Goal: Find specific page/section: Find specific page/section

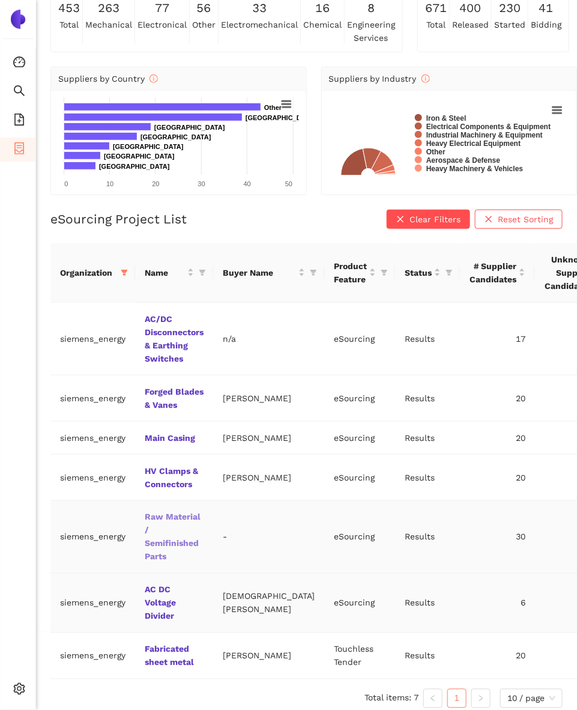
scroll to position [99, 0]
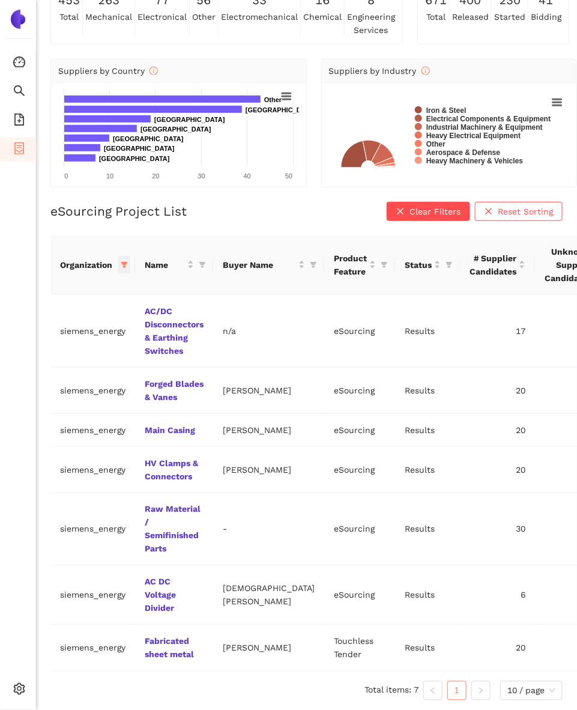
click at [126, 257] on span at bounding box center [124, 265] width 12 height 18
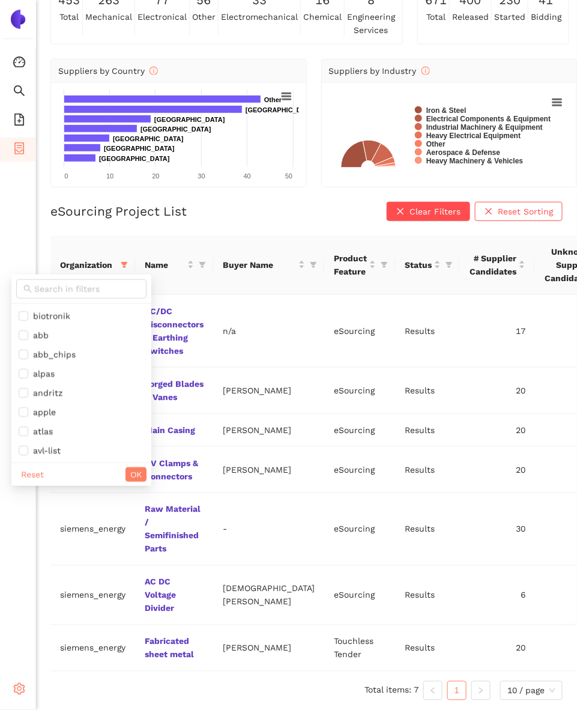
click at [22, 691] on icon "setting" at bounding box center [19, 689] width 11 height 12
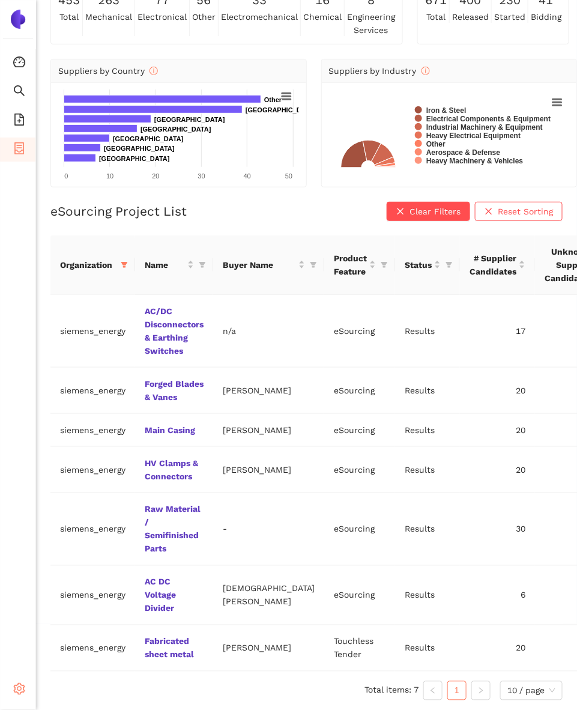
click at [22, 684] on icon "setting" at bounding box center [19, 689] width 12 height 12
click at [16, 688] on icon "setting" at bounding box center [19, 689] width 12 height 12
click at [22, 689] on icon "setting" at bounding box center [19, 689] width 12 height 12
click at [20, 691] on icon "setting" at bounding box center [19, 689] width 12 height 12
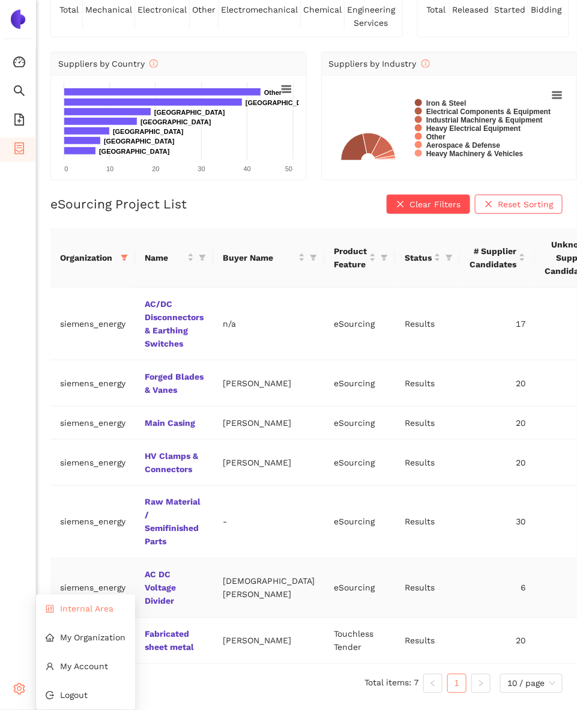
click at [77, 600] on td "siemens_energy" at bounding box center [92, 588] width 85 height 59
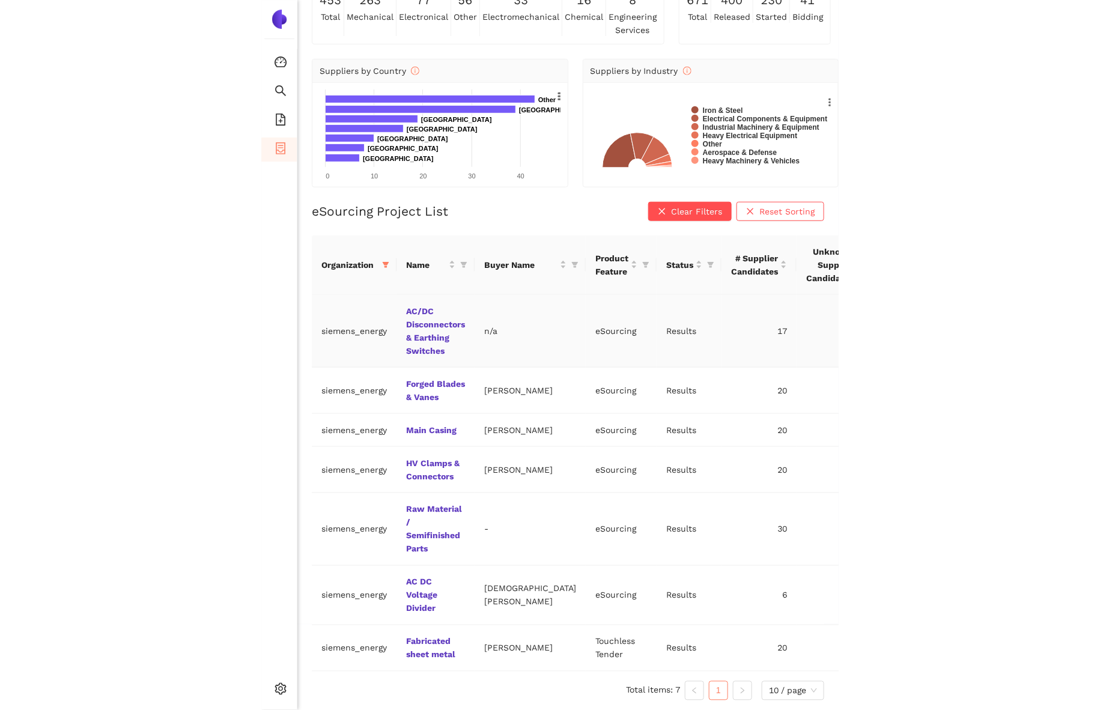
scroll to position [14, 0]
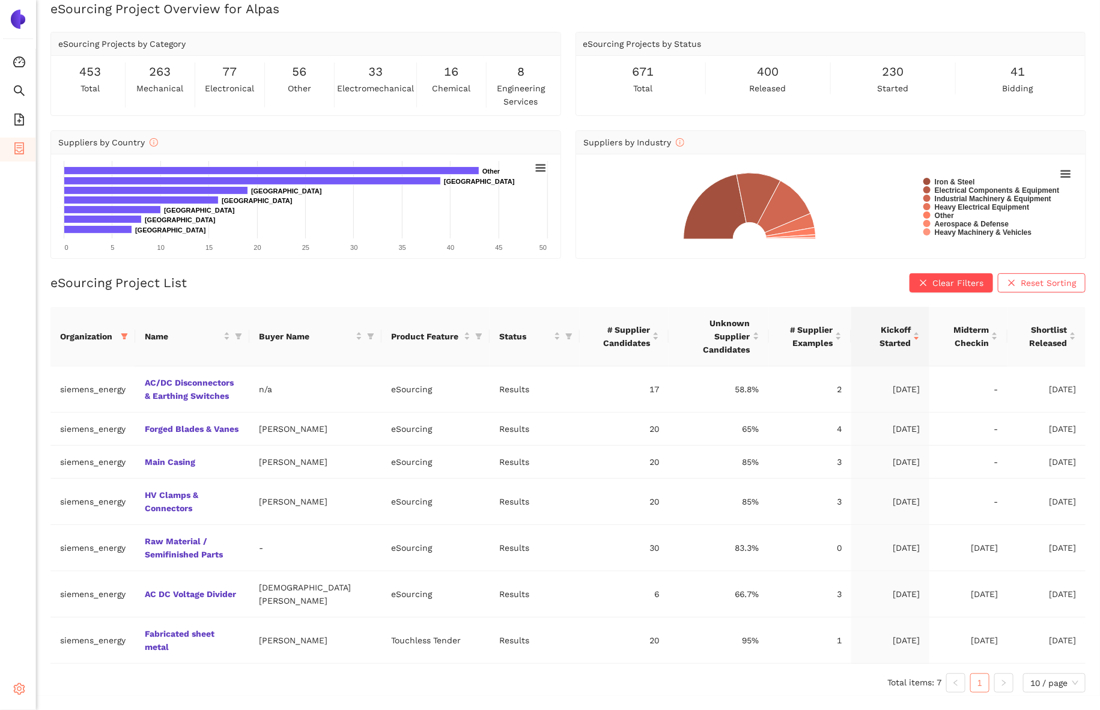
click at [16, 685] on icon "setting" at bounding box center [19, 689] width 12 height 12
click at [12, 692] on div "Settings" at bounding box center [18, 691] width 36 height 24
click at [32, 132] on span "eSourcing Templates" at bounding box center [73, 121] width 85 height 24
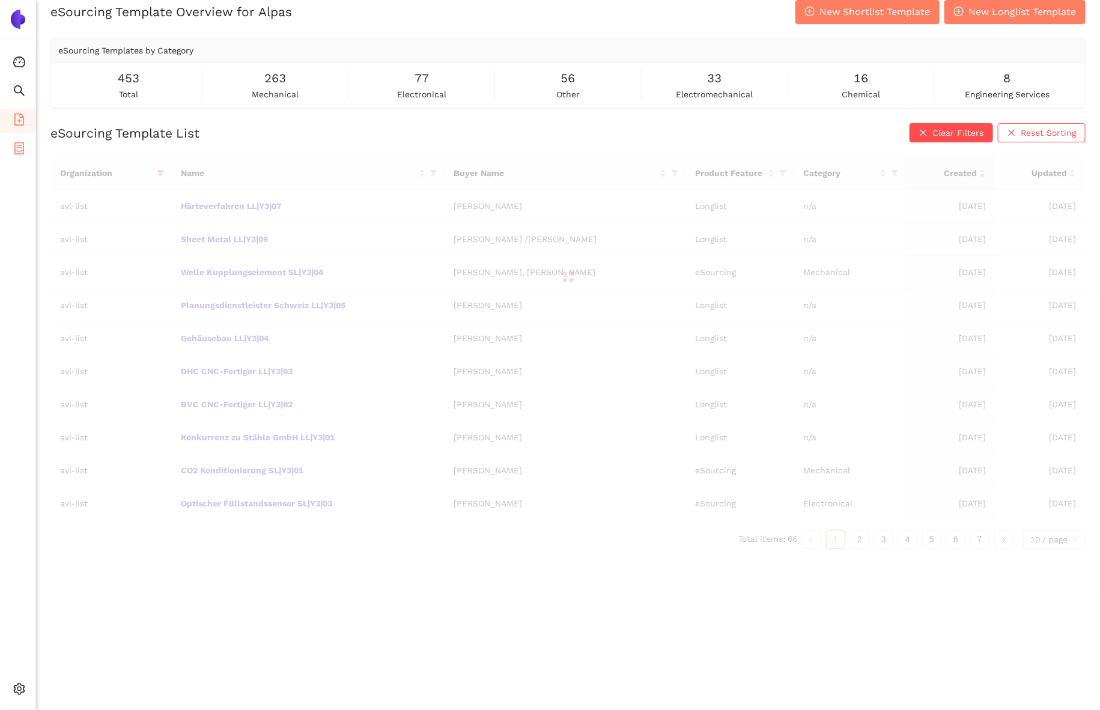
click at [22, 154] on span "container" at bounding box center [19, 150] width 12 height 24
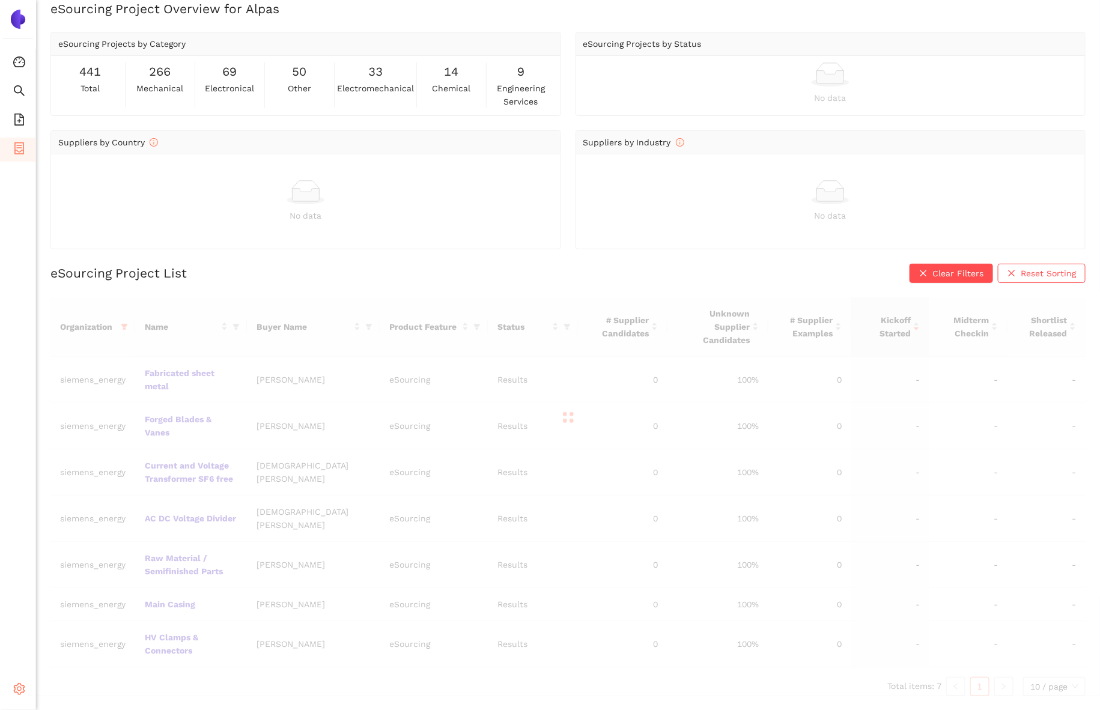
click at [27, 683] on div "Settings" at bounding box center [18, 691] width 36 height 24
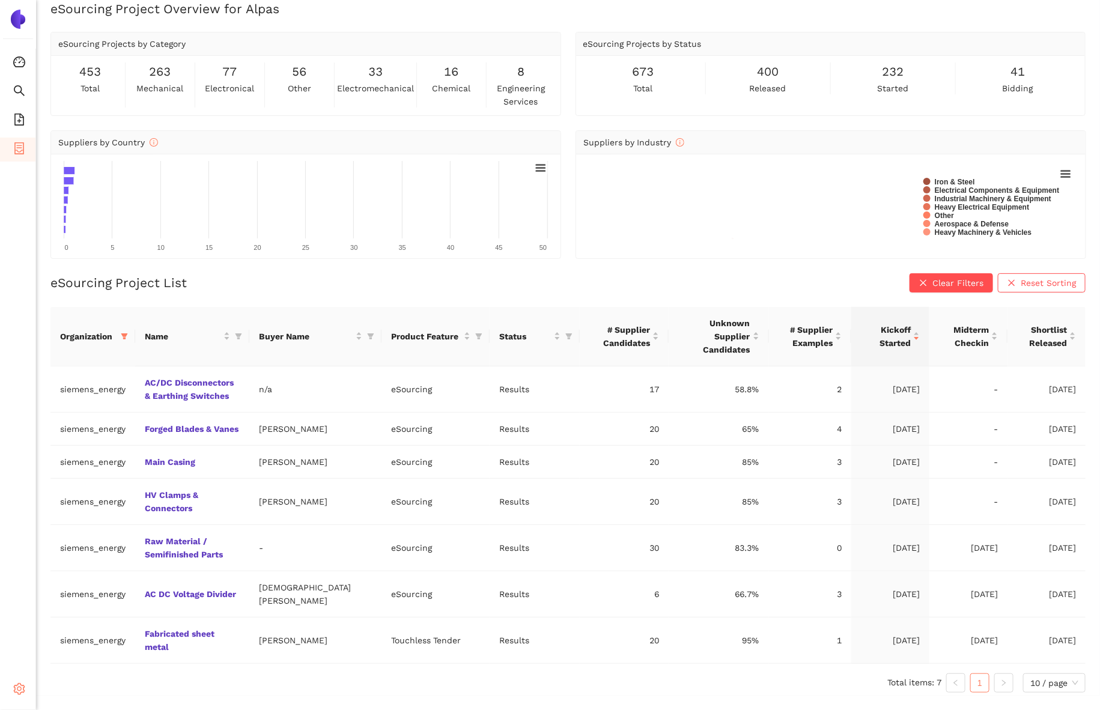
click at [23, 691] on icon at bounding box center [23, 691] width 6 height 0
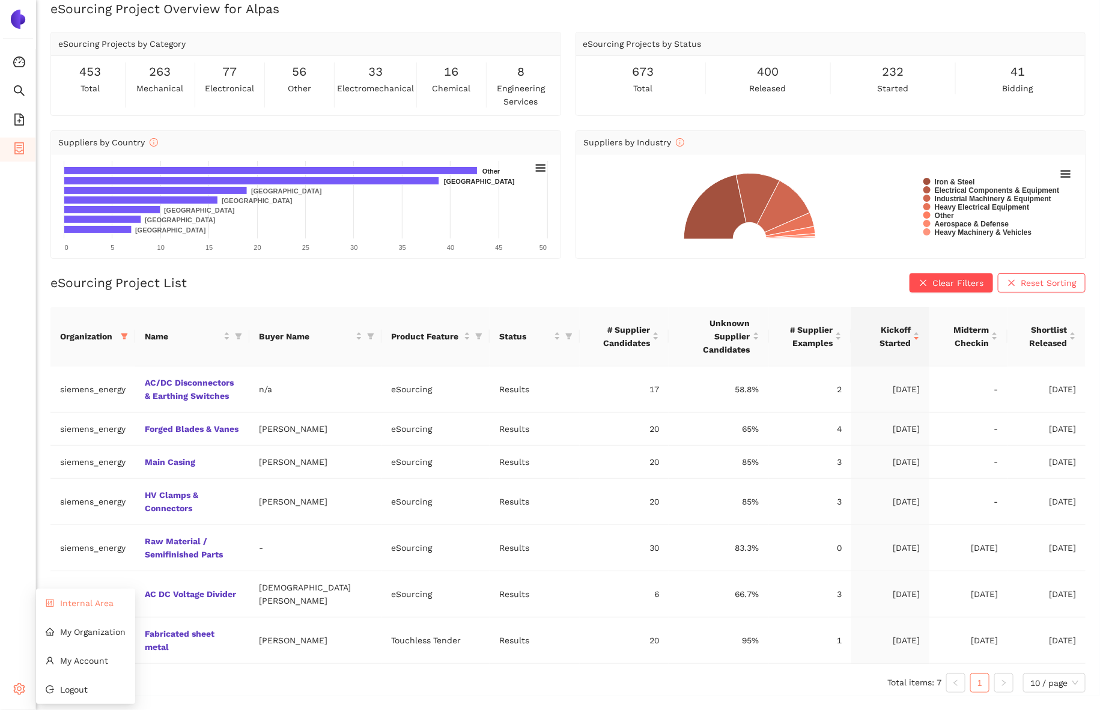
click at [88, 607] on span "Internal Area" at bounding box center [86, 603] width 53 height 10
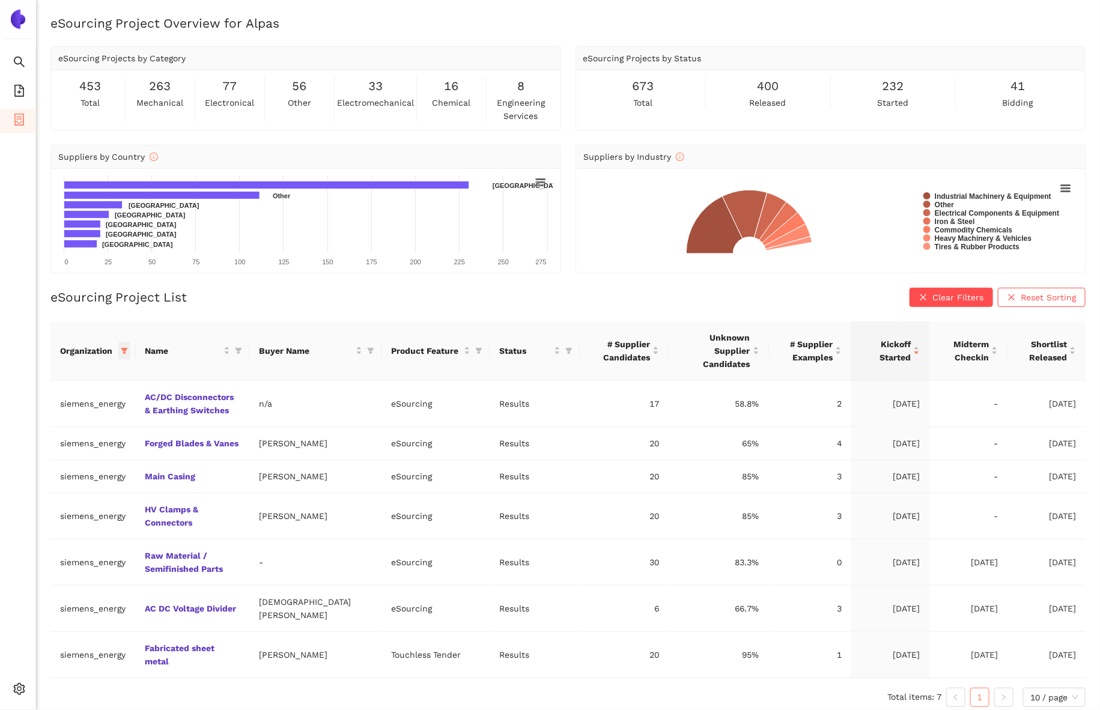
click at [122, 347] on icon "filter" at bounding box center [124, 350] width 7 height 7
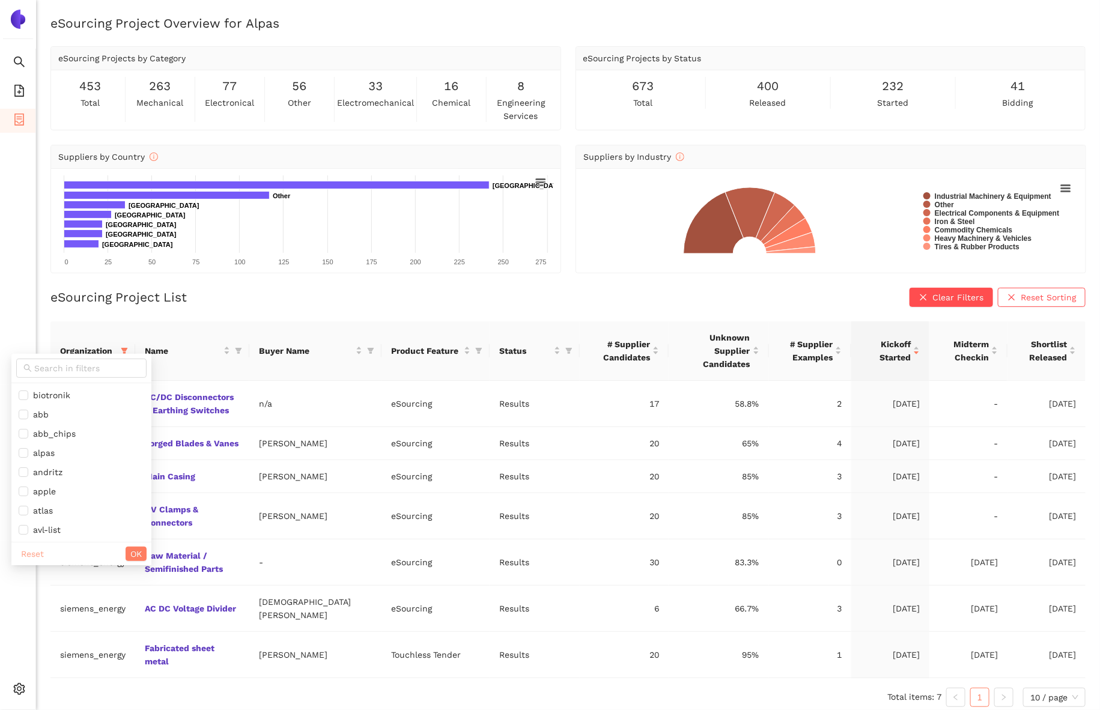
click at [28, 557] on span "Reset" at bounding box center [32, 553] width 23 height 13
checkbox input "false"
click at [52, 375] on span at bounding box center [81, 368] width 130 height 19
type input "sbb"
click at [47, 397] on span "sbb" at bounding box center [38, 395] width 20 height 10
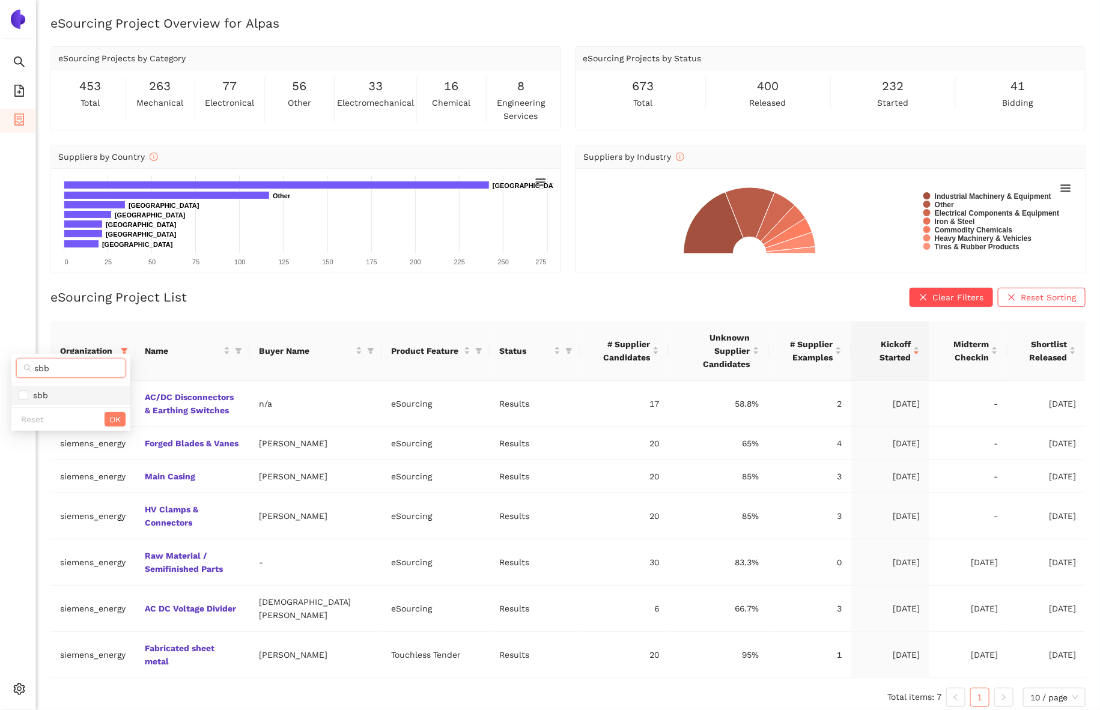
checkbox input "true"
click at [111, 417] on span "OK" at bounding box center [114, 419] width 11 height 13
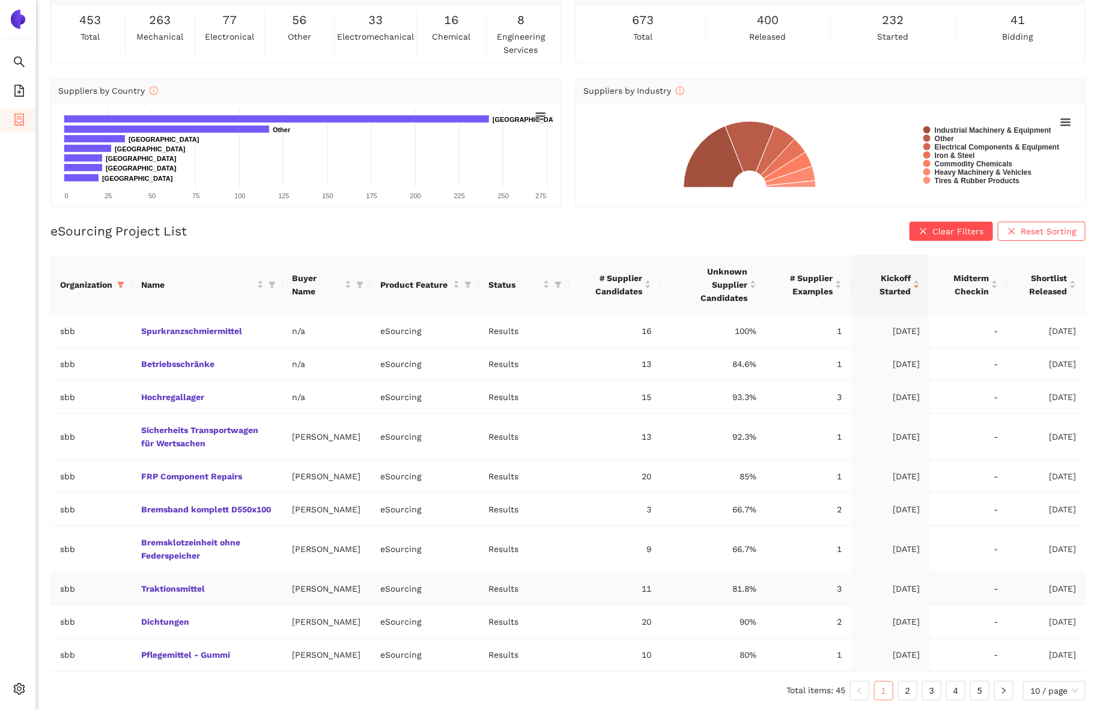
scroll to position [76, 0]
click at [194, 572] on td "Traktionsmittel" at bounding box center [207, 588] width 151 height 33
click at [0, 0] on link "Traktionsmittel" at bounding box center [0, 0] width 0 height 0
